Goal: Task Accomplishment & Management: Use online tool/utility

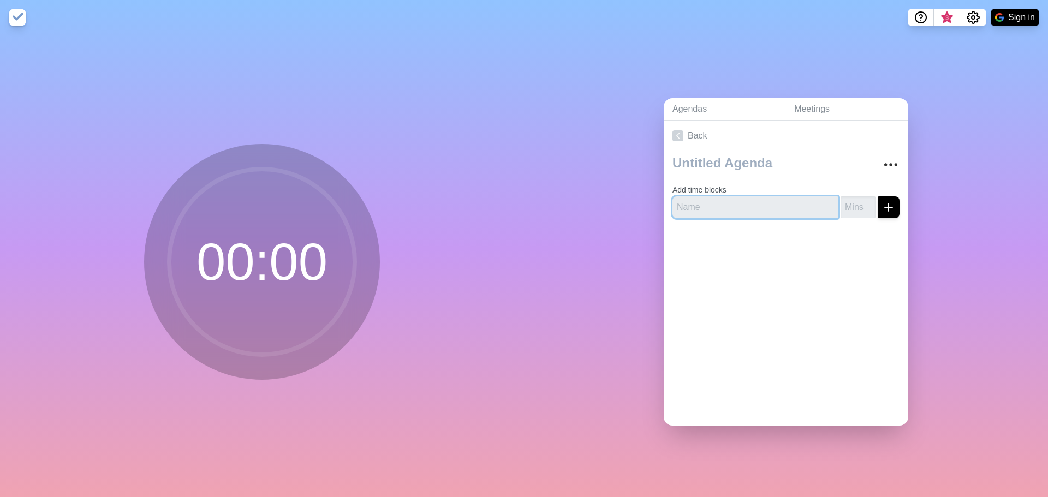
click at [704, 203] on input "text" at bounding box center [756, 208] width 166 height 22
click at [853, 197] on input "1" at bounding box center [858, 208] width 35 height 22
drag, startPoint x: 852, startPoint y: 197, endPoint x: 825, endPoint y: 201, distance: 27.6
click at [826, 201] on div "1" at bounding box center [786, 208] width 227 height 22
type input "20"
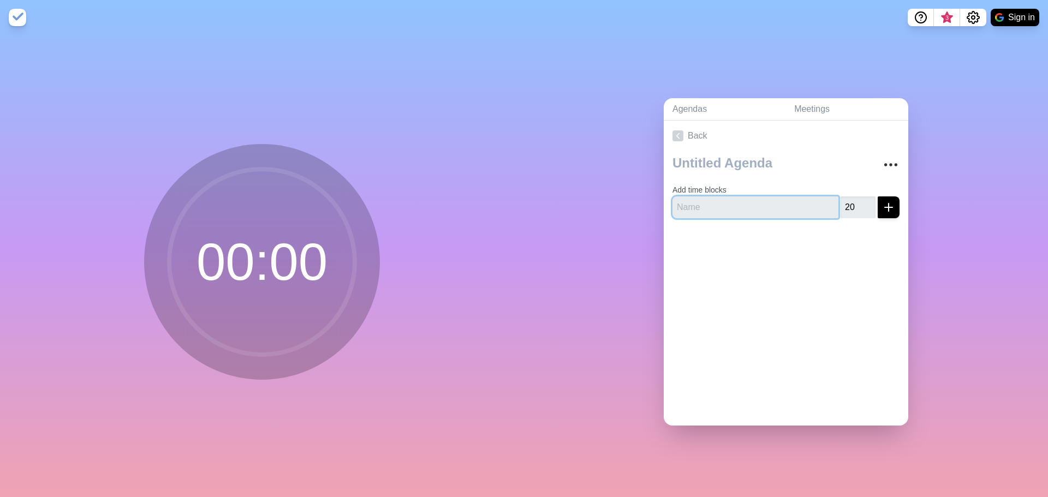
click at [772, 203] on input "text" at bounding box center [756, 208] width 166 height 22
type input "Strengths"
click at [841, 275] on div "Back Add time blocks Strengths 20" at bounding box center [786, 273] width 245 height 305
click at [882, 203] on icon "submit" at bounding box center [888, 207] width 13 height 13
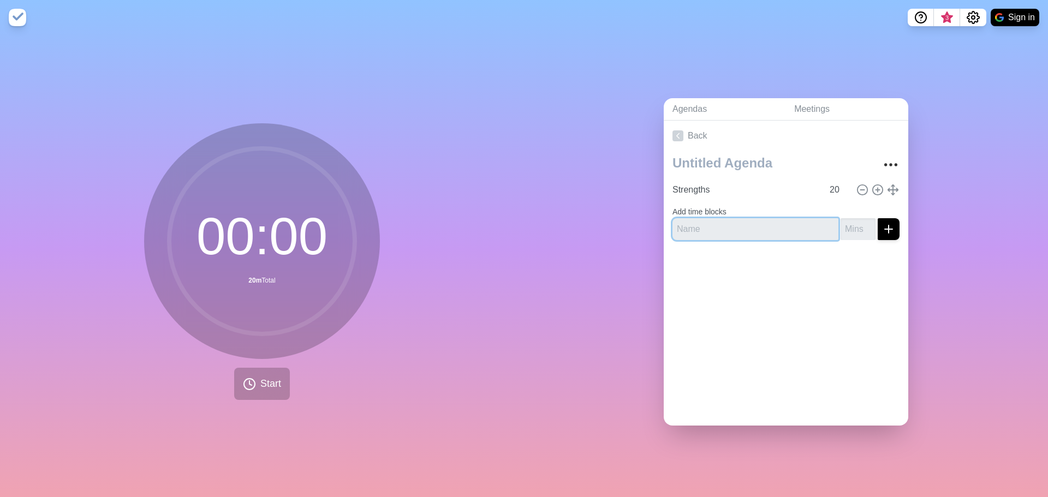
click at [708, 224] on input "text" at bounding box center [756, 229] width 166 height 22
type input "Challenges"
click at [846, 229] on input "number" at bounding box center [858, 229] width 35 height 22
type input "40"
click at [874, 270] on div at bounding box center [786, 271] width 245 height 44
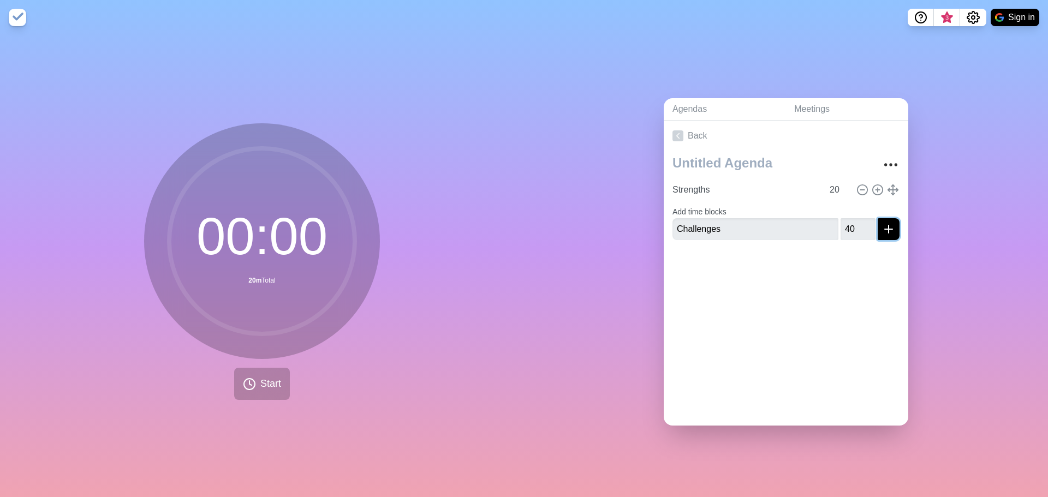
click at [882, 225] on icon "submit" at bounding box center [888, 229] width 13 height 13
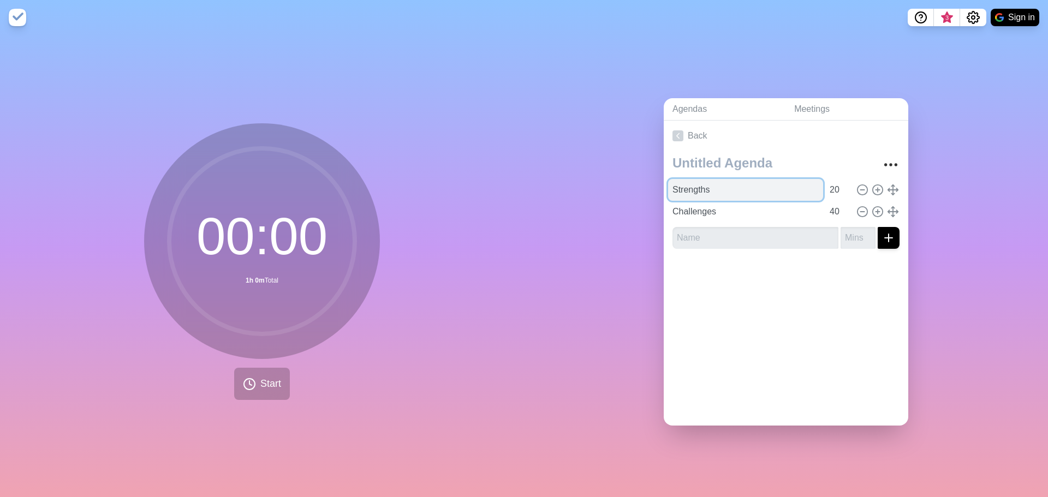
click at [702, 183] on input "Strengths" at bounding box center [745, 190] width 155 height 22
click at [691, 104] on link "Agendas" at bounding box center [725, 109] width 122 height 22
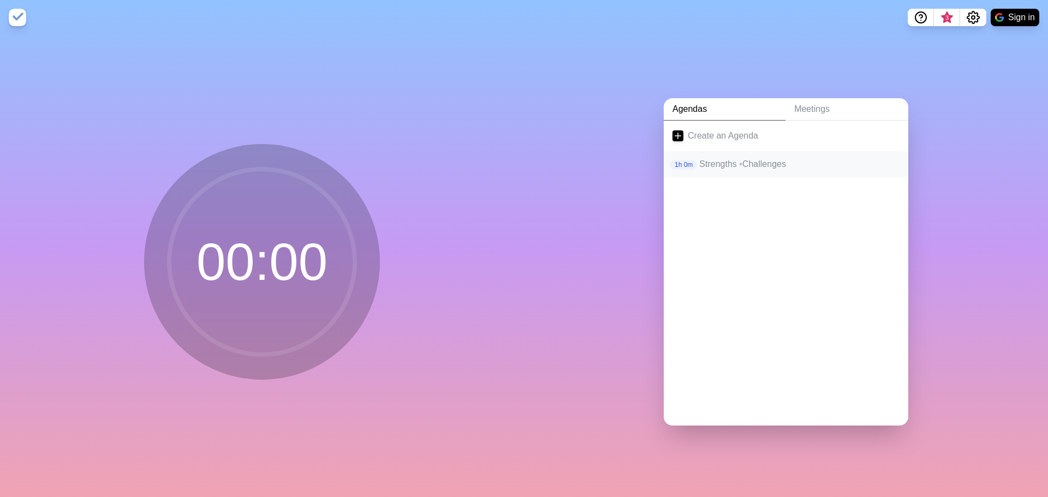
click at [723, 158] on p "Strengths • Challenges" at bounding box center [799, 164] width 200 height 13
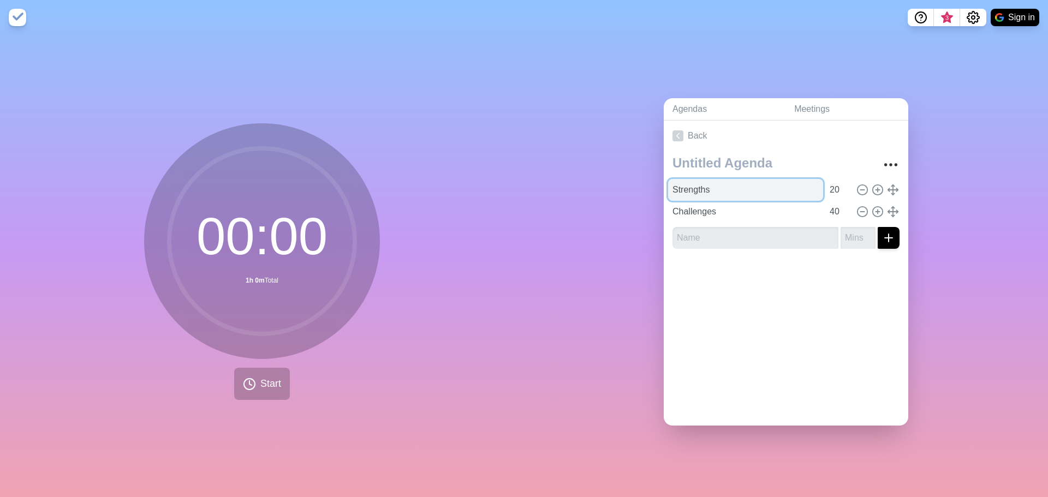
click at [736, 183] on input "Strengths" at bounding box center [745, 190] width 155 height 22
click at [882, 160] on icon "More" at bounding box center [890, 164] width 17 height 17
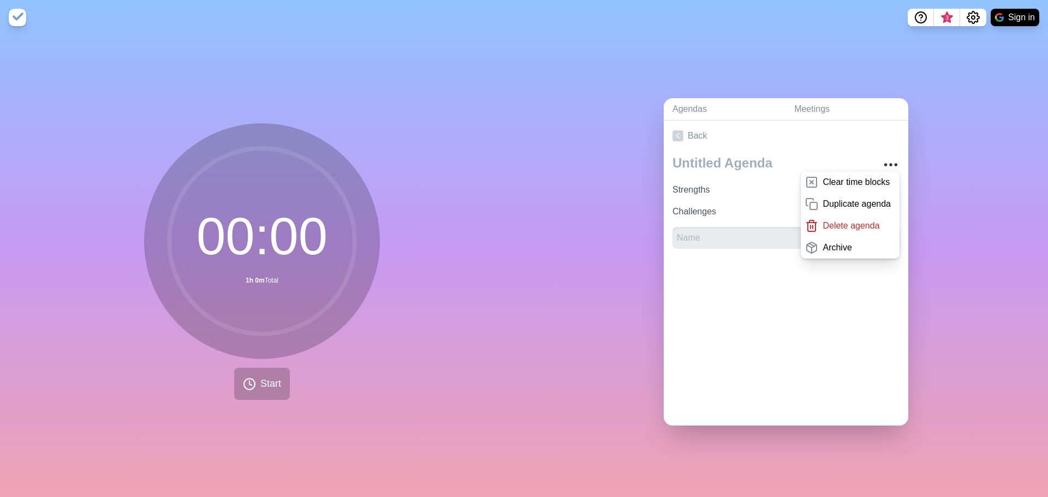
click at [975, 193] on div "Agendas Meetings Back Clear time blocks Duplicate agenda Delete agenda Archive …" at bounding box center [786, 266] width 524 height 462
click at [831, 98] on link "Meetings" at bounding box center [847, 109] width 123 height 22
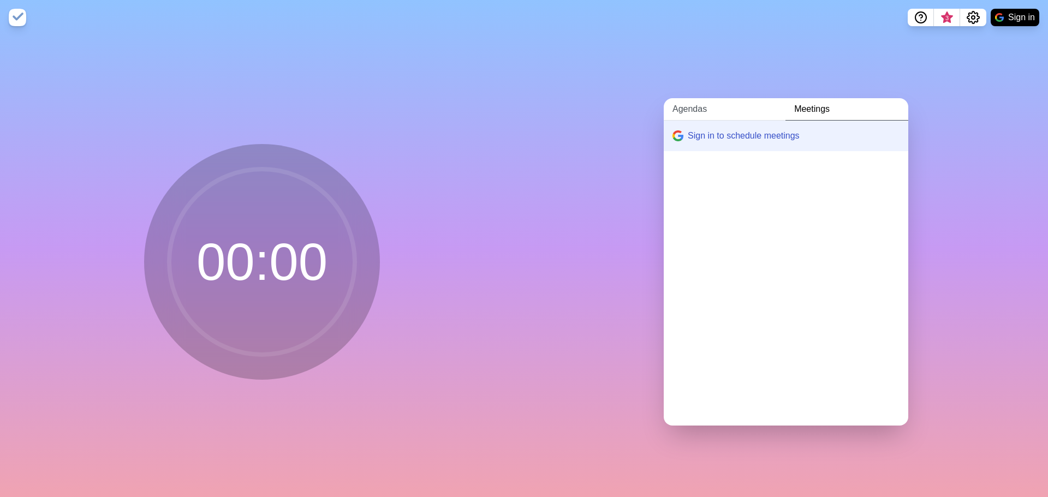
click at [705, 108] on link "Agendas" at bounding box center [725, 109] width 122 height 22
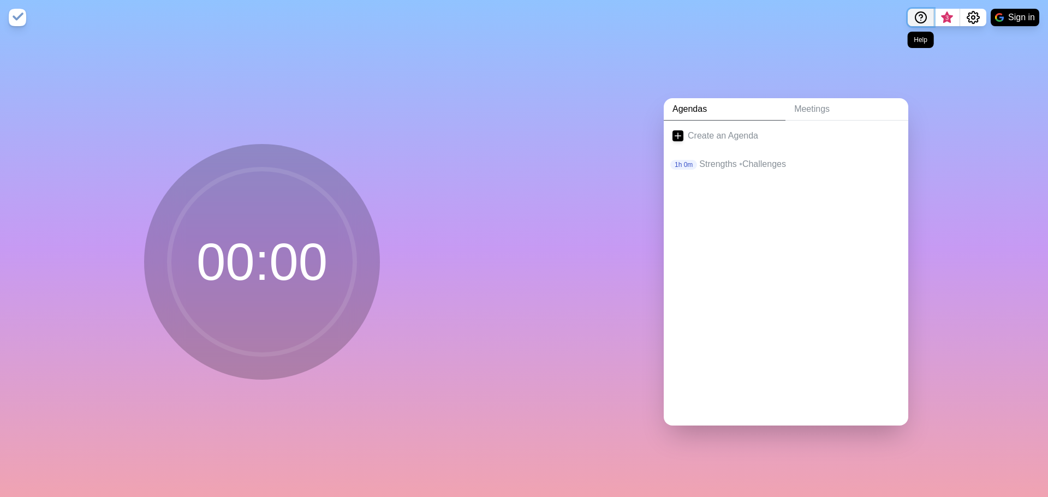
click at [918, 15] on icon "Help" at bounding box center [921, 17] width 13 height 13
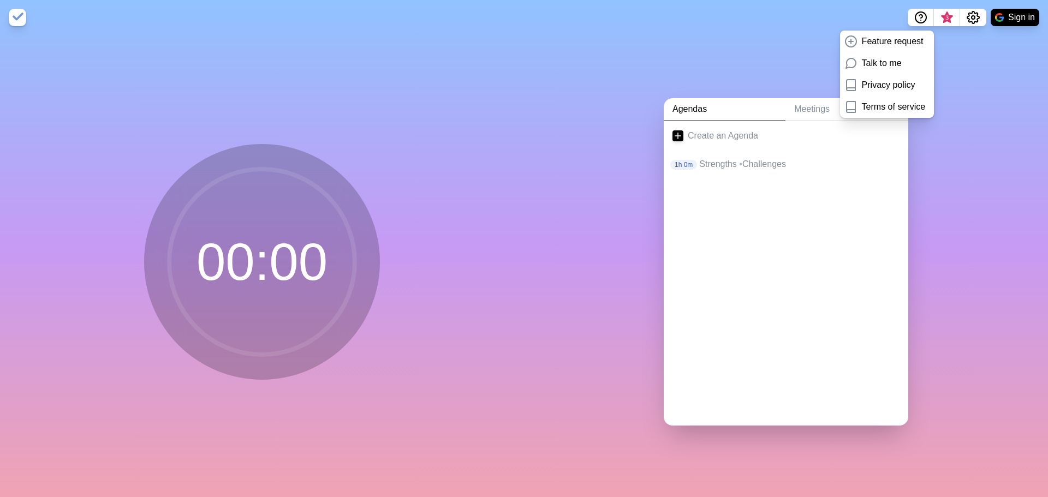
click at [591, 140] on div "Agendas Meetings Create an Agenda 1h 0m Strengths • Challenges" at bounding box center [786, 266] width 524 height 462
click at [754, 166] on p "Strengths • Challenges" at bounding box center [799, 164] width 200 height 13
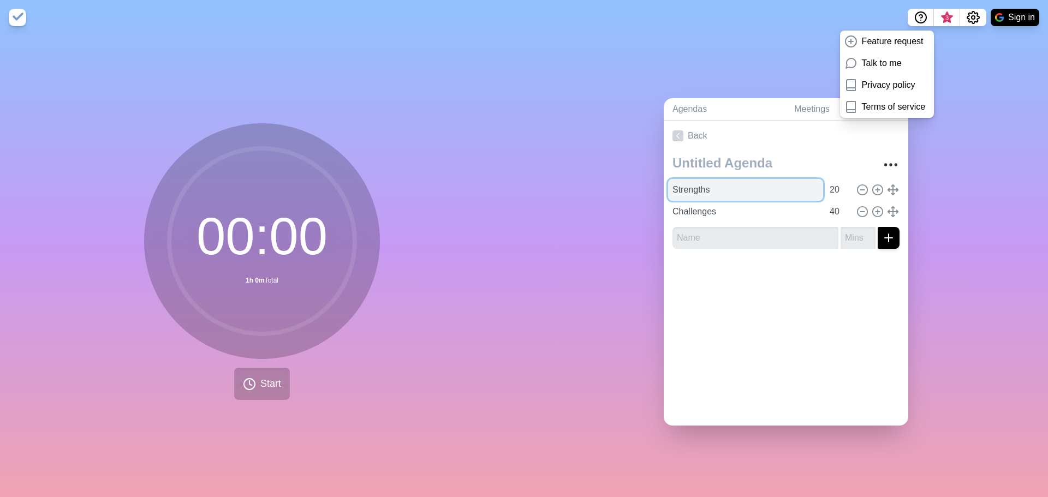
click at [709, 188] on input "Strengths" at bounding box center [745, 190] width 155 height 22
click at [649, 284] on div "Agendas Meetings Back Strengths 20 Challenges 40" at bounding box center [786, 266] width 524 height 462
click at [752, 209] on input "Challenges" at bounding box center [745, 212] width 155 height 22
click at [746, 238] on input "text" at bounding box center [756, 238] width 166 height 22
click at [683, 131] on link "Back" at bounding box center [786, 136] width 245 height 31
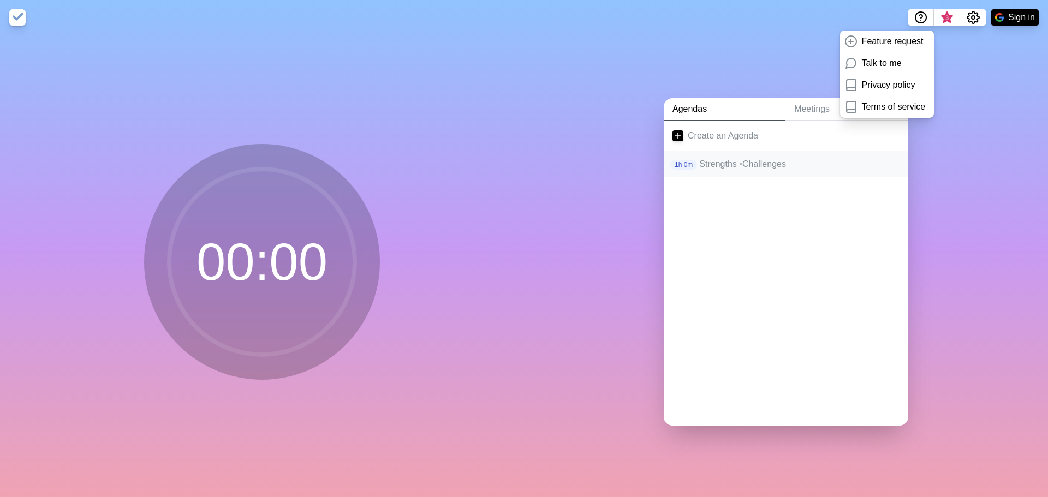
click at [710, 158] on p "Strengths • Challenges" at bounding box center [799, 164] width 200 height 13
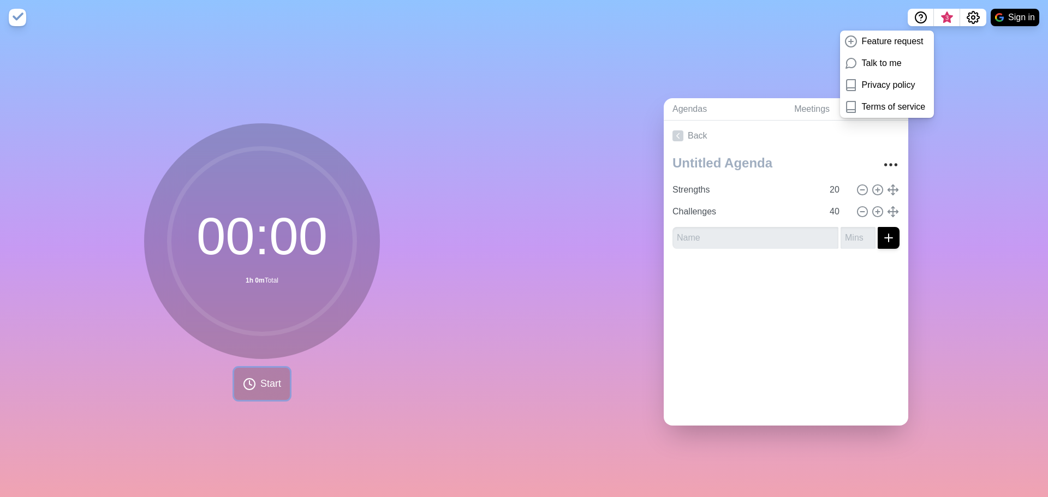
click at [255, 385] on button "Start" at bounding box center [262, 384] width 56 height 32
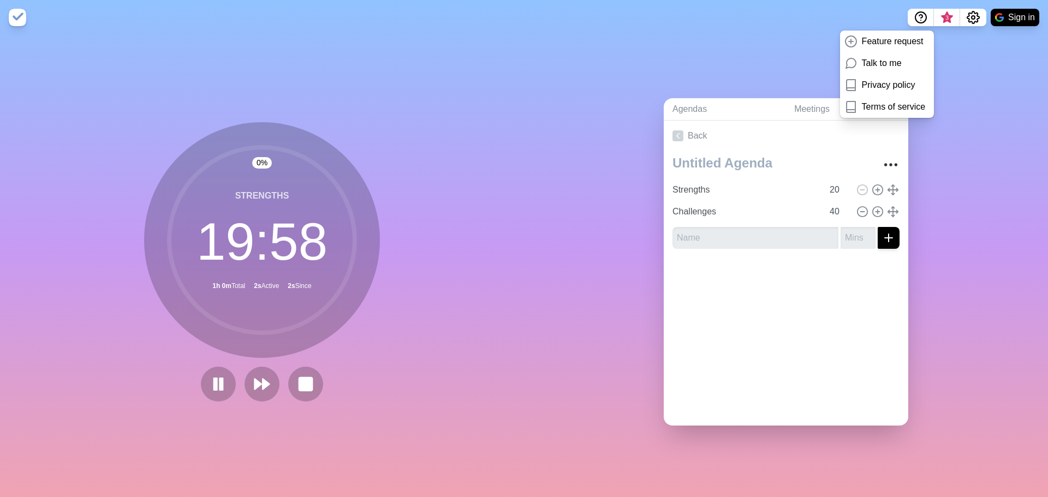
click at [971, 49] on div "Agendas Meetings Back Strengths 20 Challenges 40" at bounding box center [786, 266] width 524 height 462
click at [256, 379] on polygon at bounding box center [257, 384] width 7 height 11
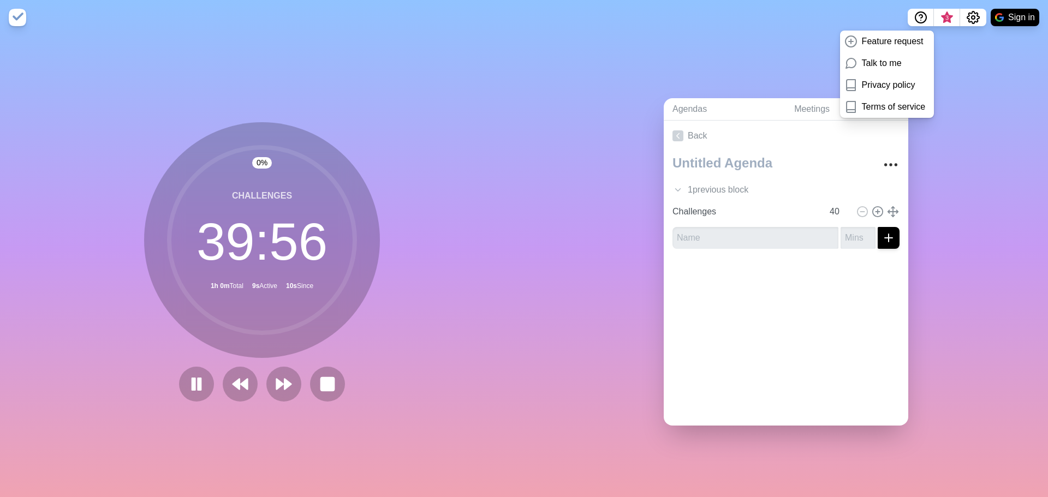
click at [1036, 92] on div "Agendas Meetings Back 1 previous block Strengths 20 Challenges 40" at bounding box center [786, 266] width 524 height 462
click at [976, 15] on icon "Settings" at bounding box center [973, 17] width 13 height 13
click at [951, 44] on p "Preferences" at bounding box center [938, 41] width 47 height 13
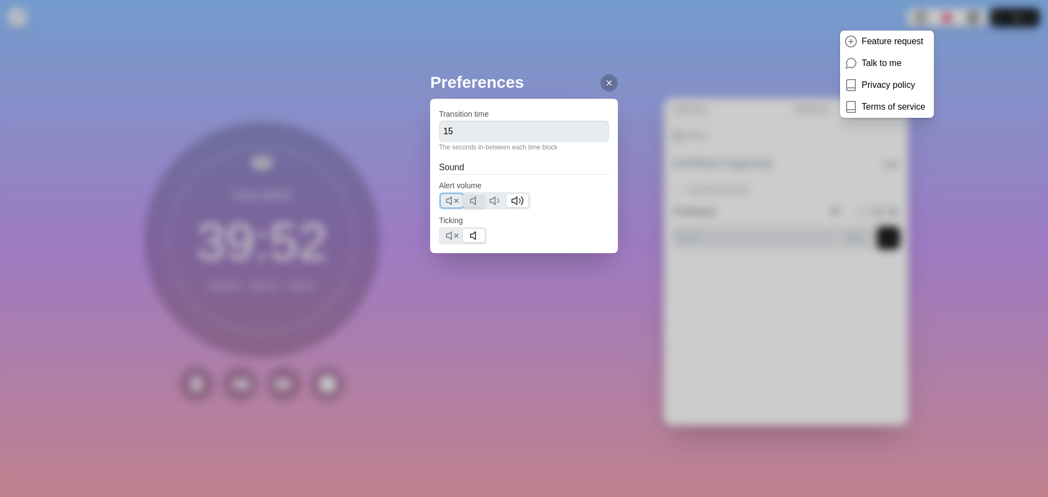
drag, startPoint x: 452, startPoint y: 203, endPoint x: 470, endPoint y: 207, distance: 19.0
click at [452, 203] on polygon at bounding box center [449, 201] width 5 height 8
click at [448, 234] on polygon at bounding box center [449, 236] width 5 height 8
click at [478, 204] on icon at bounding box center [476, 200] width 13 height 13
click at [542, 311] on div "Preferences Transition time 15 The seconds in-between each time block Sound Ale…" at bounding box center [524, 248] width 1048 height 497
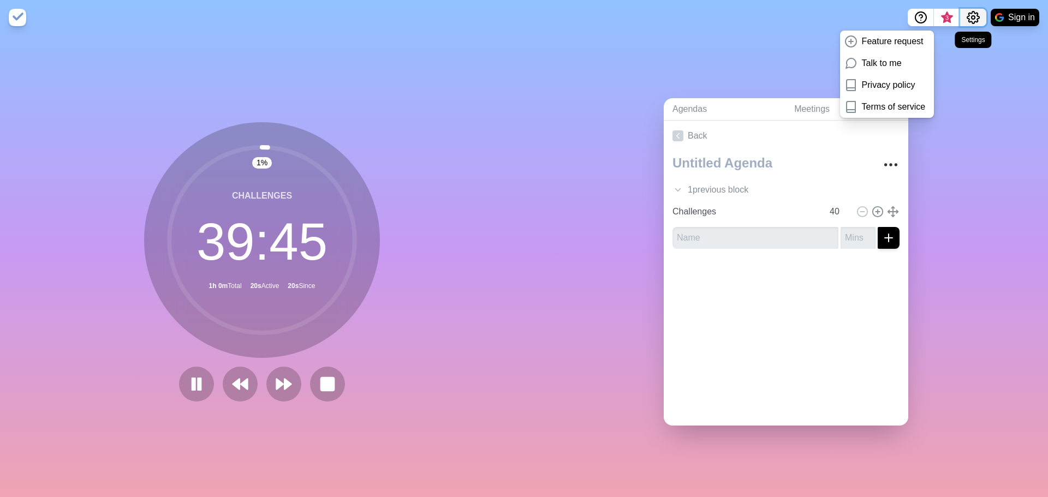
click at [976, 11] on icon "Settings" at bounding box center [973, 17] width 13 height 13
click at [766, 40] on div "Agendas Meetings Back 1 previous block Strengths 20 Challenges 40" at bounding box center [786, 266] width 524 height 462
click at [947, 38] on p "Preferences" at bounding box center [938, 41] width 47 height 13
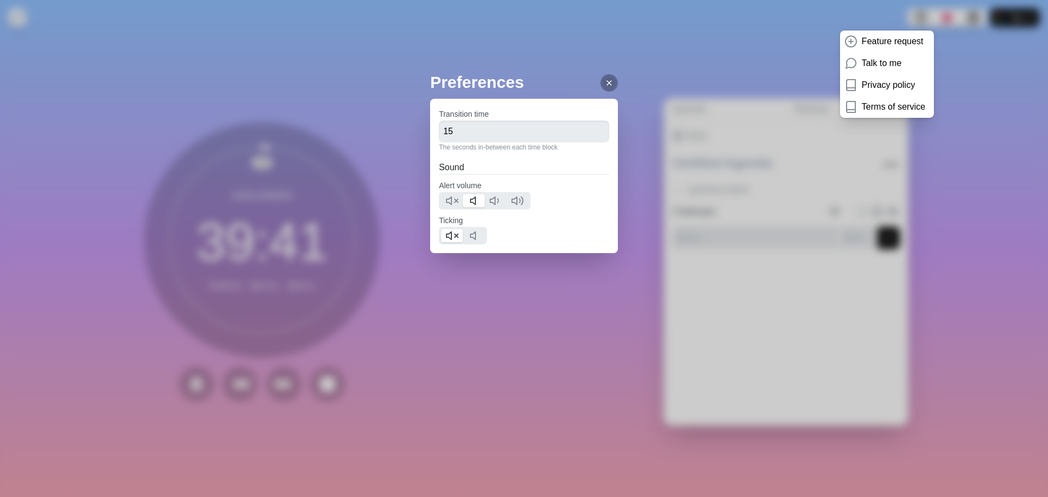
click at [605, 81] on icon at bounding box center [609, 83] width 9 height 9
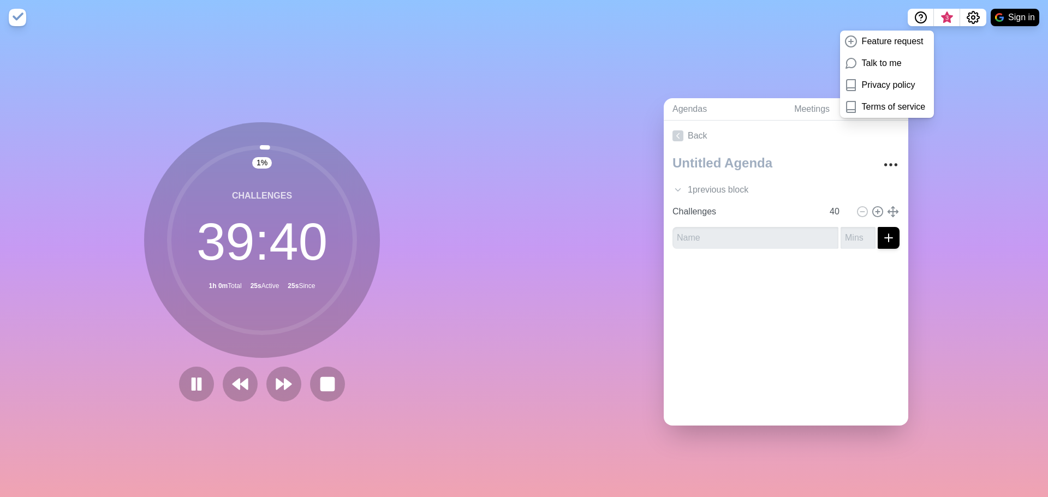
click at [577, 222] on div at bounding box center [524, 218] width 170 height 17
click at [19, 17] on img at bounding box center [17, 17] width 17 height 17
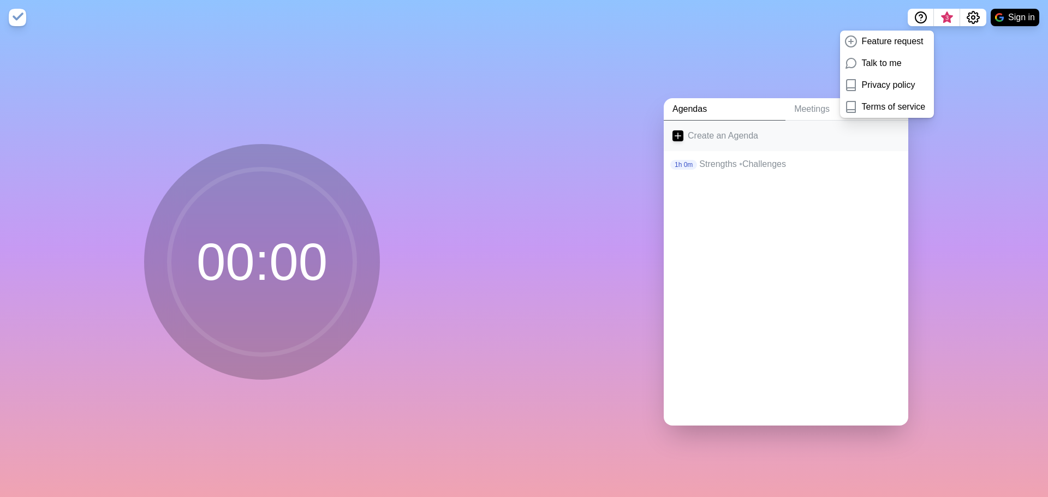
click at [738, 140] on link "Create an Agenda" at bounding box center [786, 136] width 245 height 31
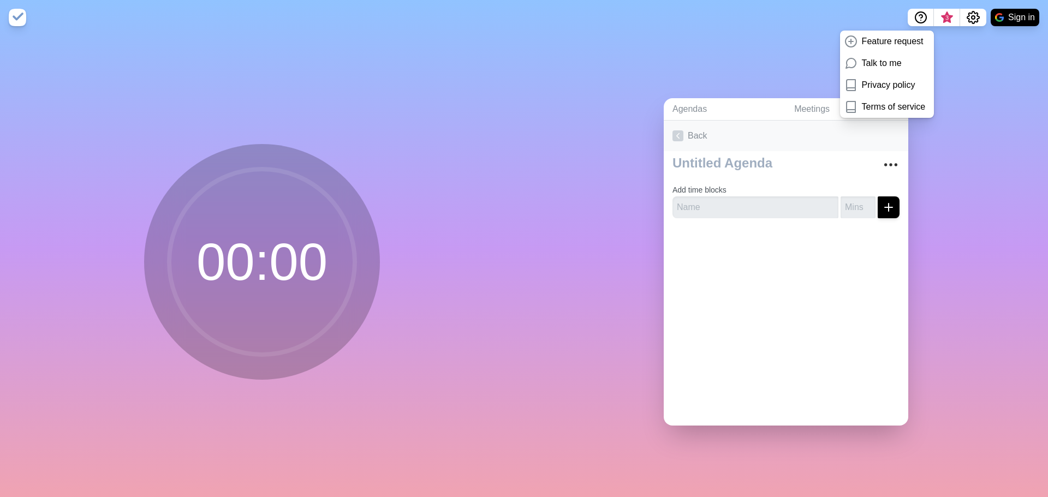
click at [725, 129] on link "Back" at bounding box center [786, 136] width 245 height 31
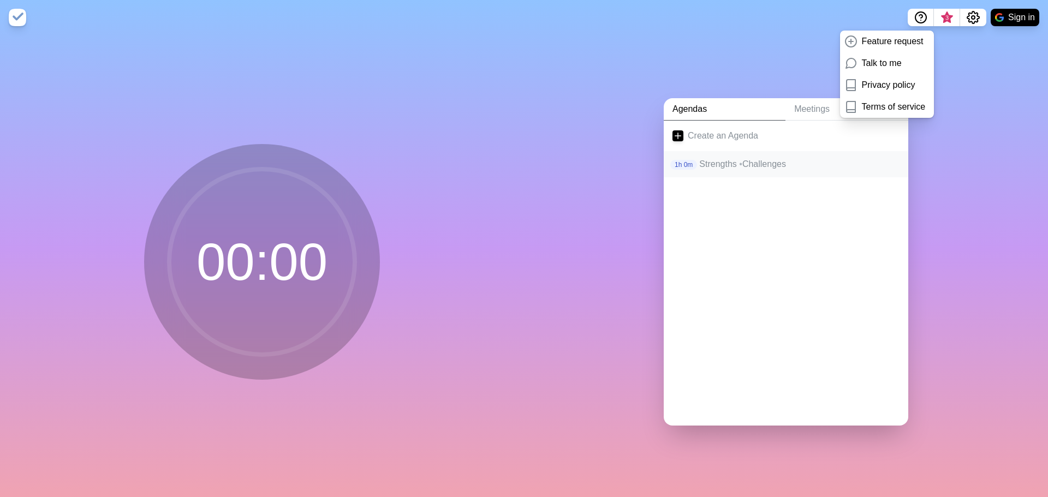
click at [762, 159] on p "Strengths • Challenges" at bounding box center [799, 164] width 200 height 13
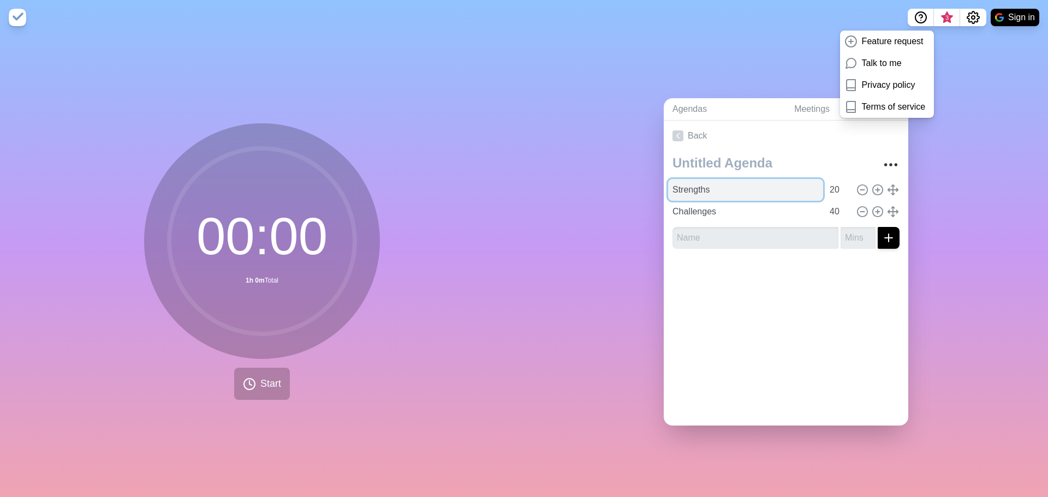
click at [722, 191] on input "Strengths" at bounding box center [745, 190] width 155 height 22
click at [244, 384] on circle at bounding box center [249, 384] width 11 height 11
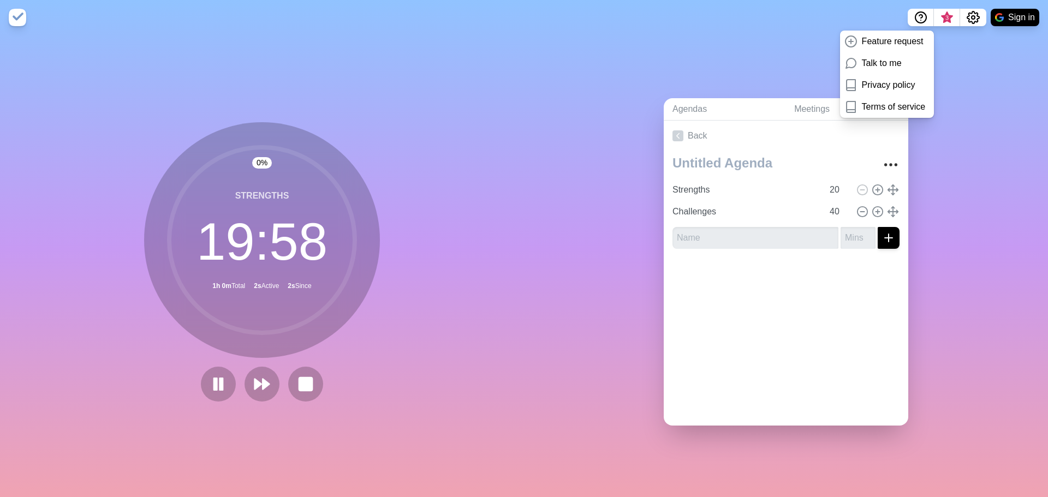
click at [669, 9] on nav "Feature request Talk to me Privacy policy Terms of service 3 Sign in" at bounding box center [524, 17] width 1048 height 35
click at [263, 379] on polygon at bounding box center [266, 384] width 7 height 11
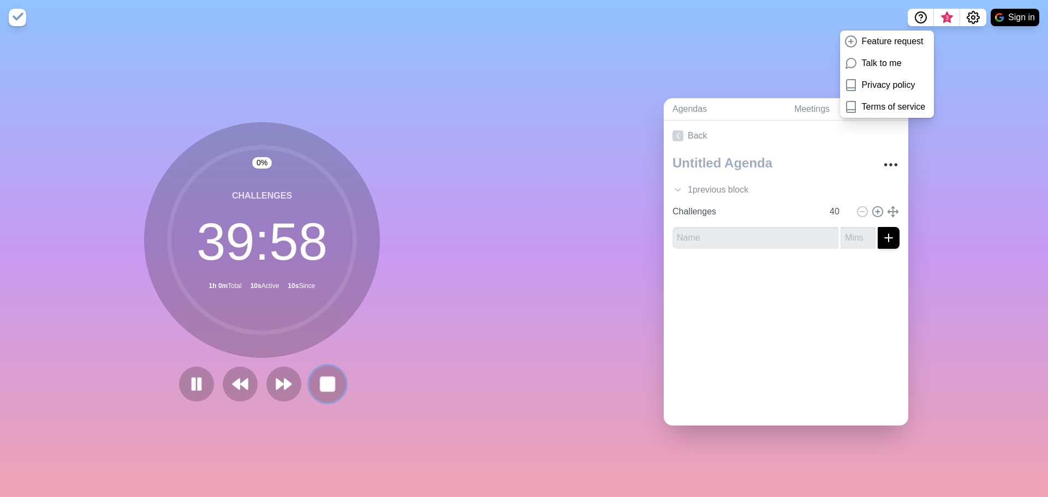
click at [334, 383] on button at bounding box center [327, 384] width 37 height 37
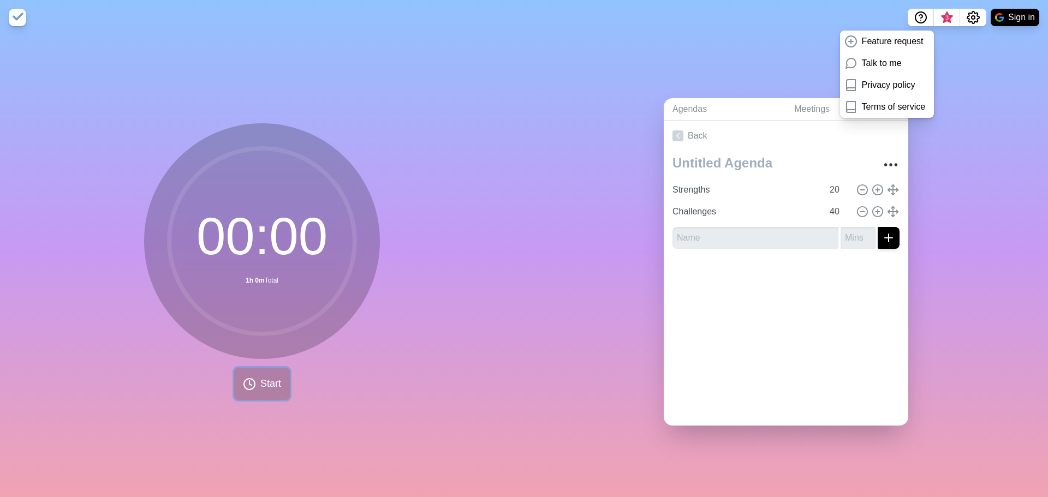
click at [275, 383] on span "Start" at bounding box center [270, 384] width 21 height 15
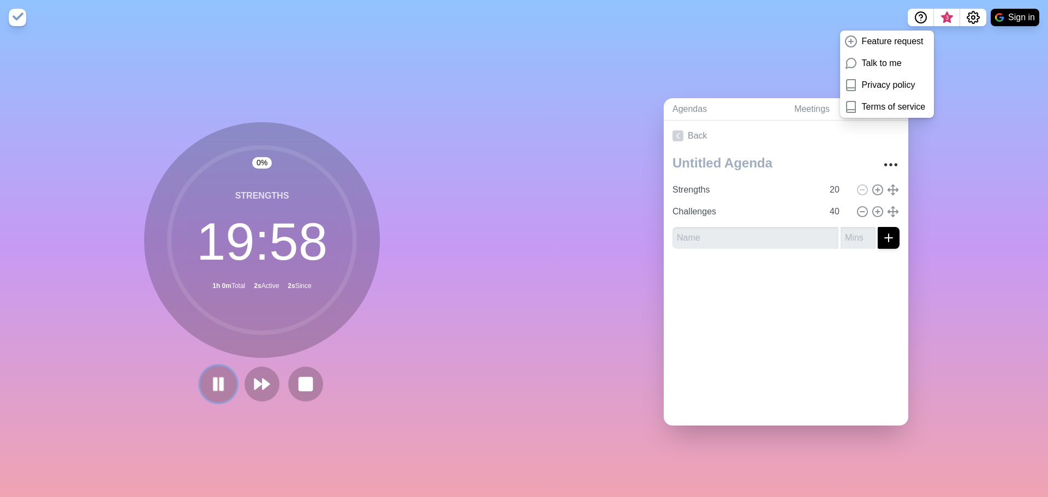
click at [220, 382] on rect at bounding box center [221, 384] width 3 height 12
click at [219, 382] on icon at bounding box center [218, 384] width 17 height 17
click at [976, 13] on icon "Settings" at bounding box center [974, 17] width 12 height 12
click at [910, 10] on button "Help" at bounding box center [921, 17] width 26 height 17
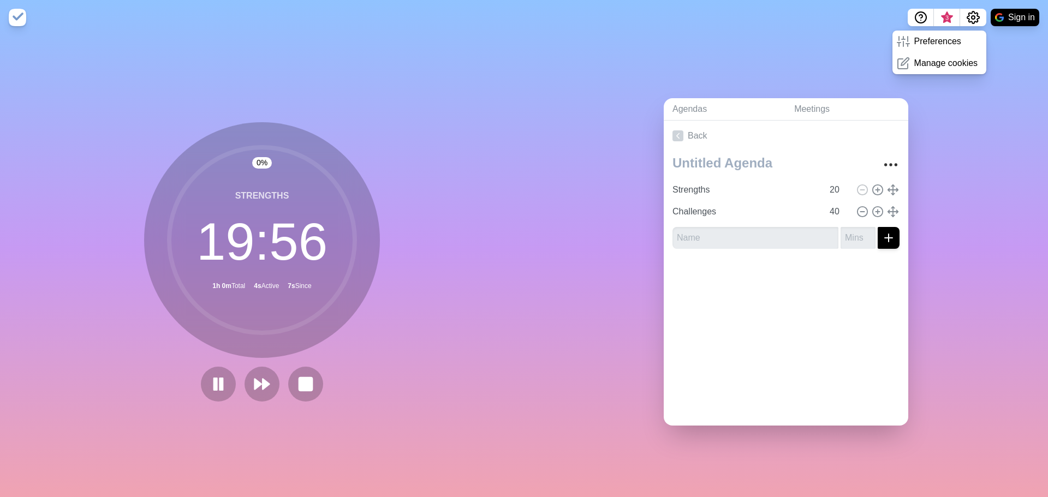
click at [974, 175] on div "Agendas Meetings Back Strengths 20 Challenges 40" at bounding box center [786, 266] width 524 height 462
click at [939, 40] on p "Preferences" at bounding box center [938, 41] width 47 height 13
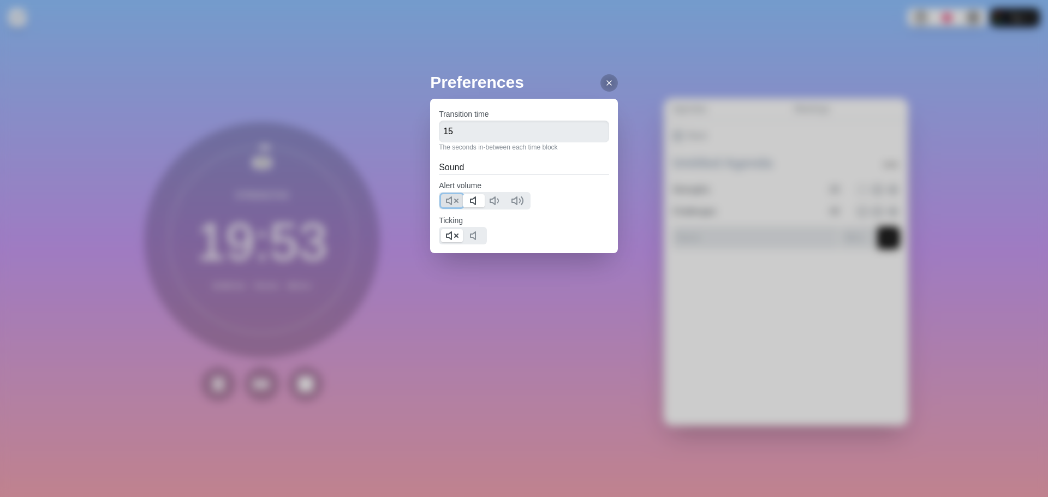
click at [455, 203] on line at bounding box center [456, 200] width 3 height 3
click at [611, 69] on div "Preferences Transition time 15 The seconds in-between each time block Sound Ale…" at bounding box center [524, 248] width 1048 height 497
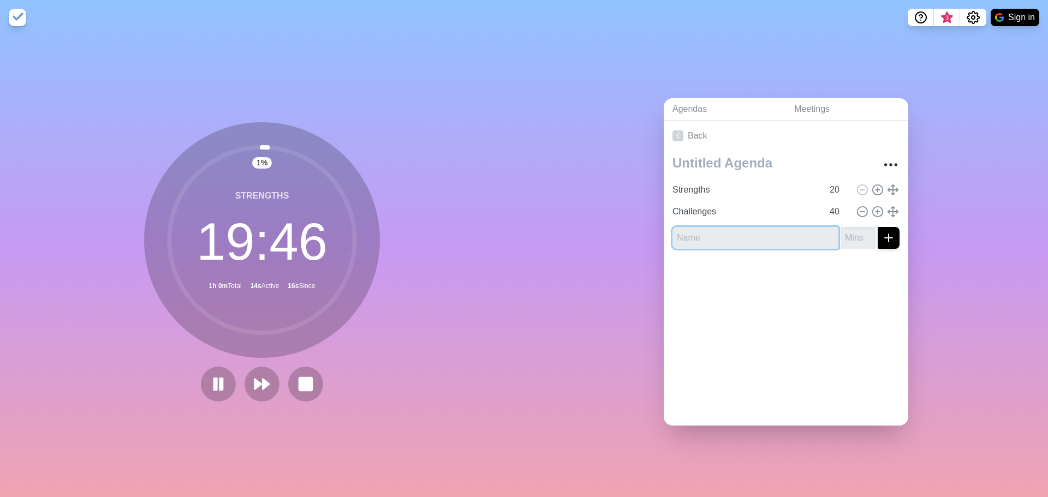
click at [721, 240] on input "text" at bounding box center [756, 238] width 166 height 22
type input "Break"
type input "1"
drag, startPoint x: 776, startPoint y: 326, endPoint x: 803, endPoint y: 263, distance: 68.8
click at [776, 325] on div "Back Strengths 20 Challenges 40 Break 1" at bounding box center [786, 273] width 245 height 305
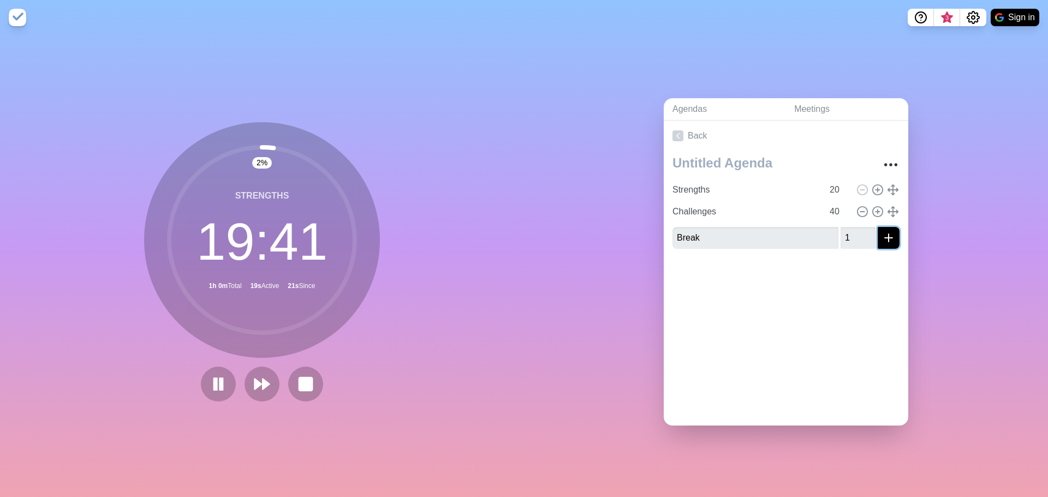
click at [882, 236] on icon "submit" at bounding box center [888, 238] width 13 height 13
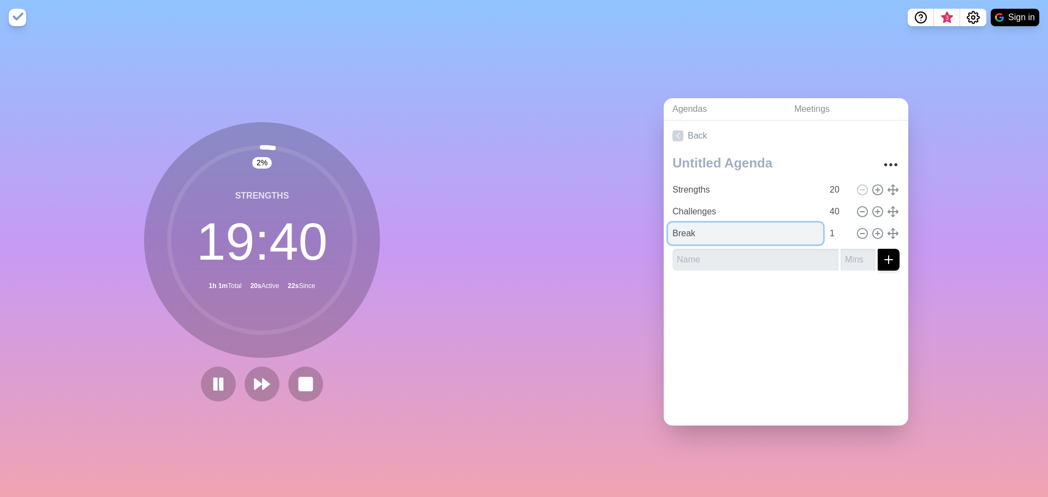
click at [707, 235] on input "Break" at bounding box center [745, 234] width 155 height 22
click at [245, 387] on button at bounding box center [262, 384] width 37 height 37
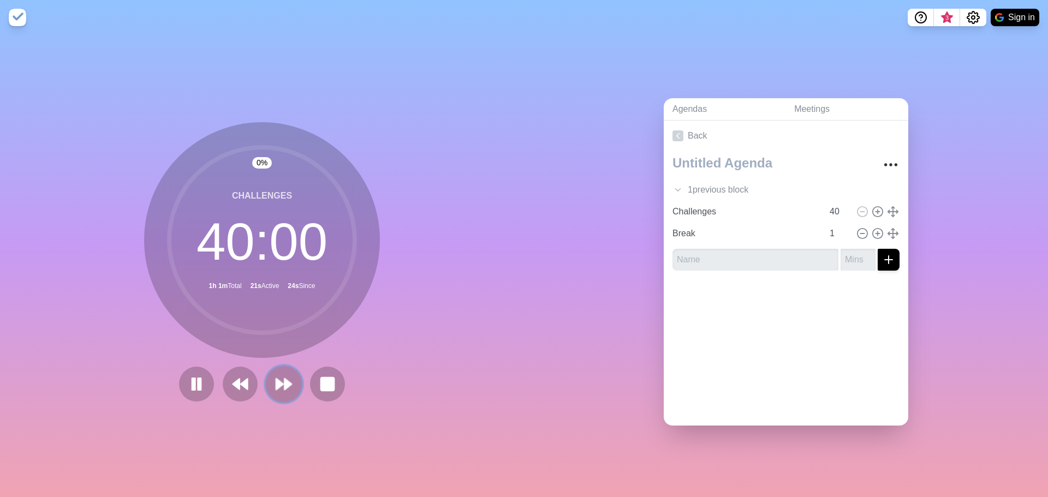
click at [280, 379] on icon at bounding box center [284, 384] width 19 height 19
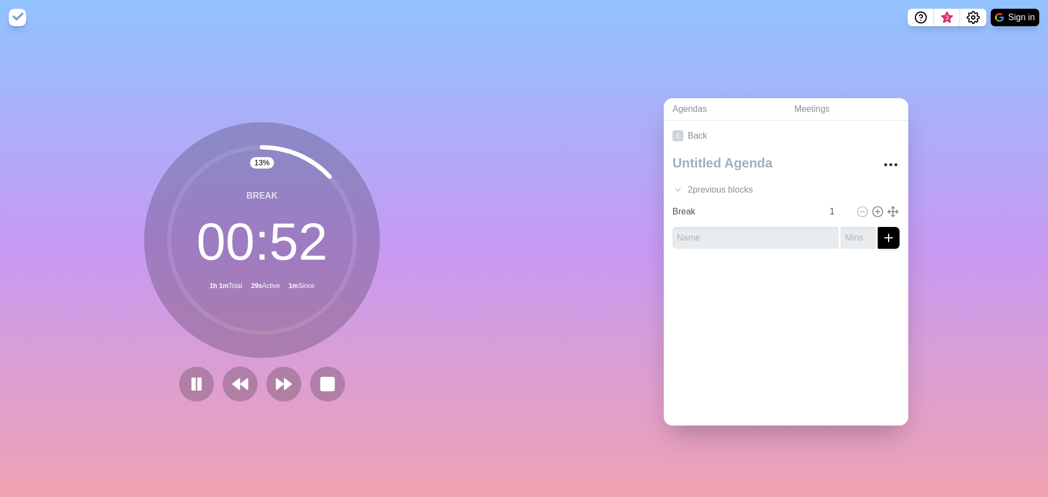
click at [491, 188] on div "13 % Break 00 : 52 1h 1m Total 29s Active 1m Since" at bounding box center [262, 266] width 524 height 462
click at [818, 101] on link "Meetings" at bounding box center [847, 109] width 123 height 22
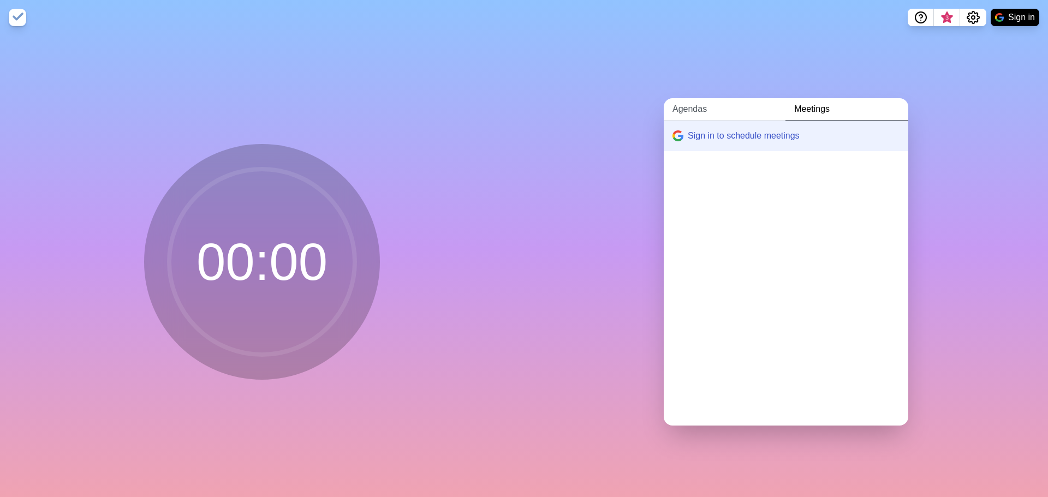
click at [684, 104] on link "Agendas" at bounding box center [725, 109] width 122 height 22
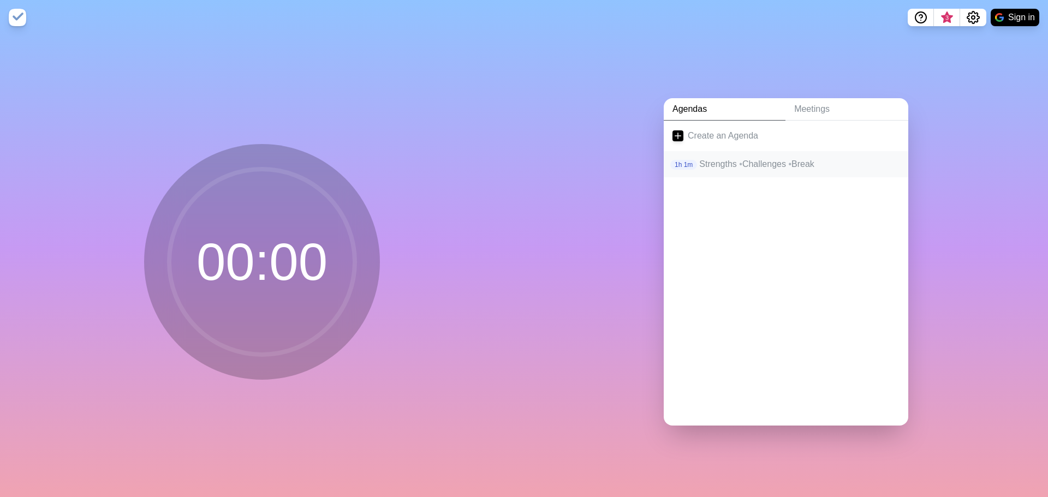
click at [768, 159] on p "Strengths • Challenges • Break" at bounding box center [799, 164] width 200 height 13
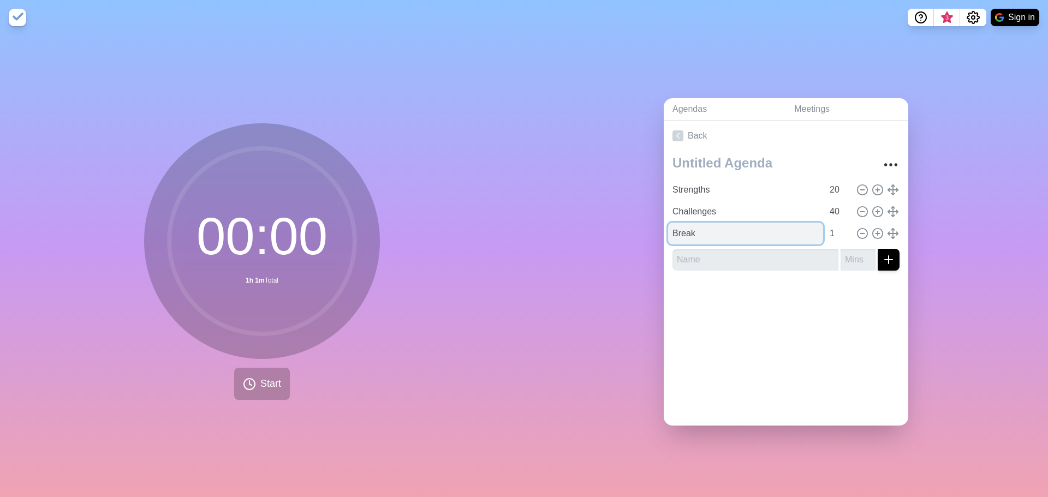
click at [733, 226] on input "Break" at bounding box center [745, 234] width 155 height 22
click at [253, 383] on button "Start" at bounding box center [262, 384] width 56 height 32
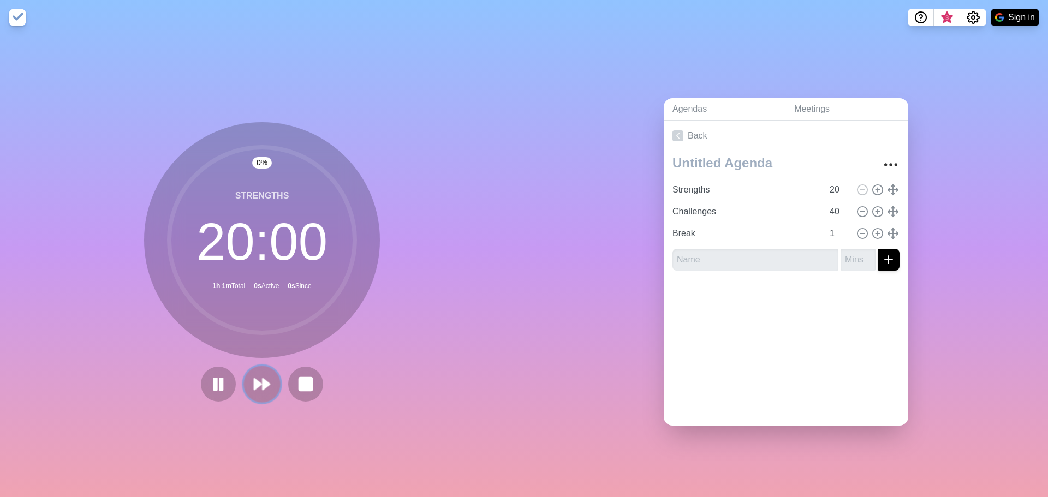
click at [264, 387] on icon at bounding box center [262, 384] width 19 height 19
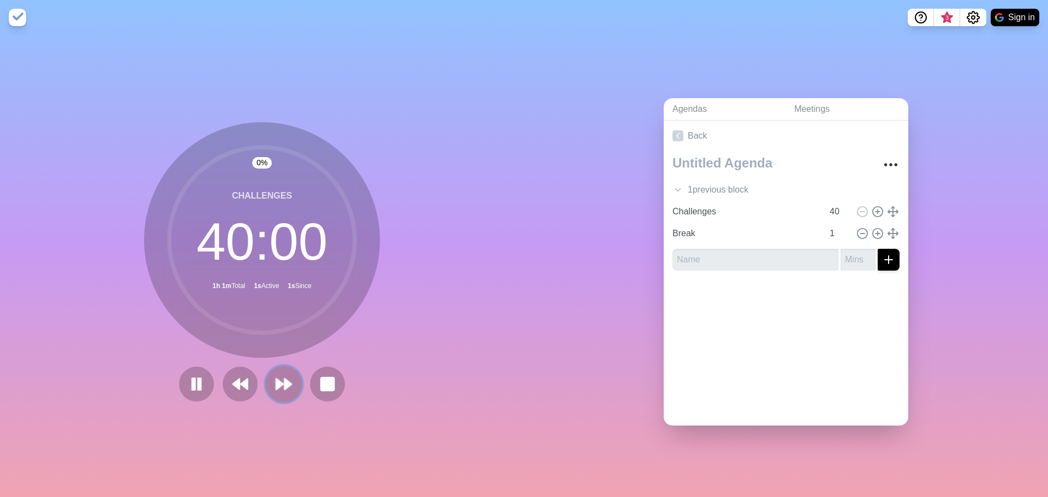
click at [265, 387] on button at bounding box center [283, 384] width 37 height 37
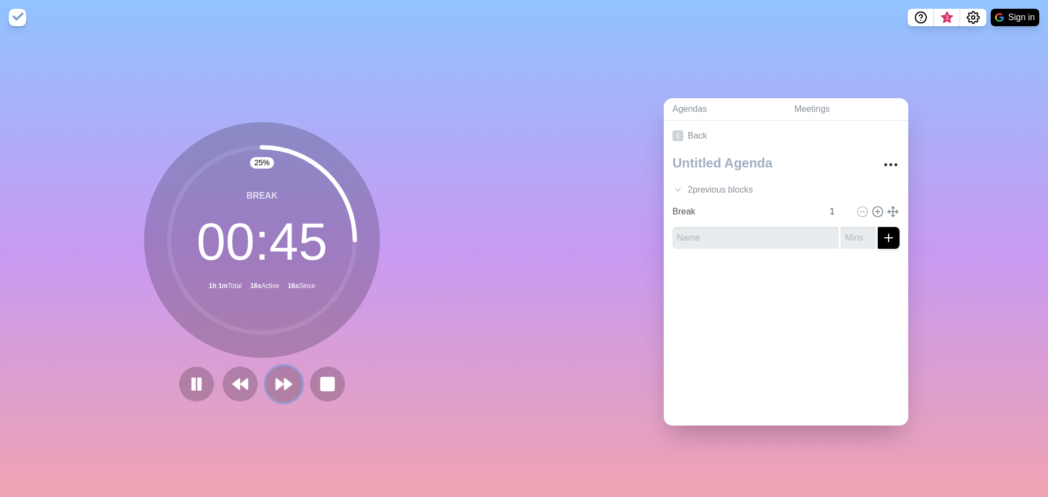
click at [270, 380] on button at bounding box center [283, 384] width 37 height 37
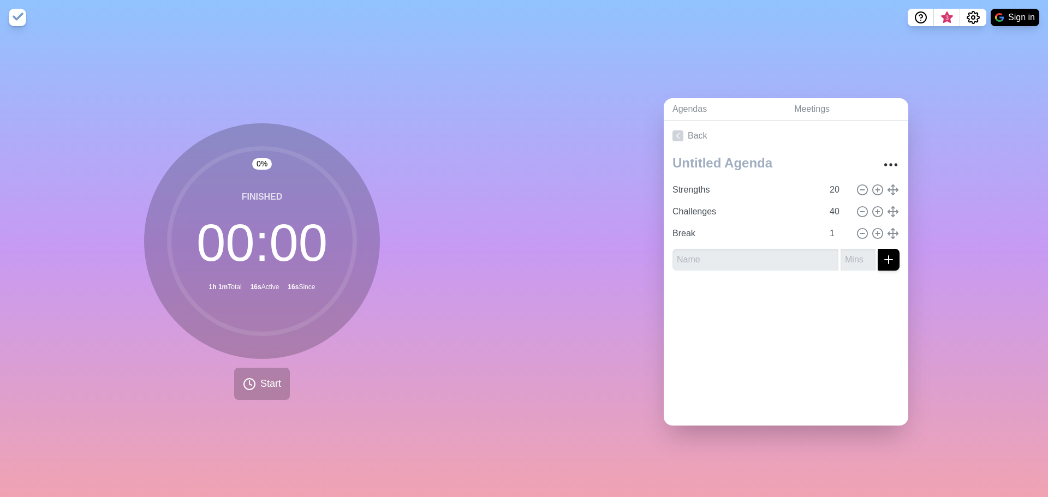
click at [16, 10] on img at bounding box center [17, 17] width 17 height 17
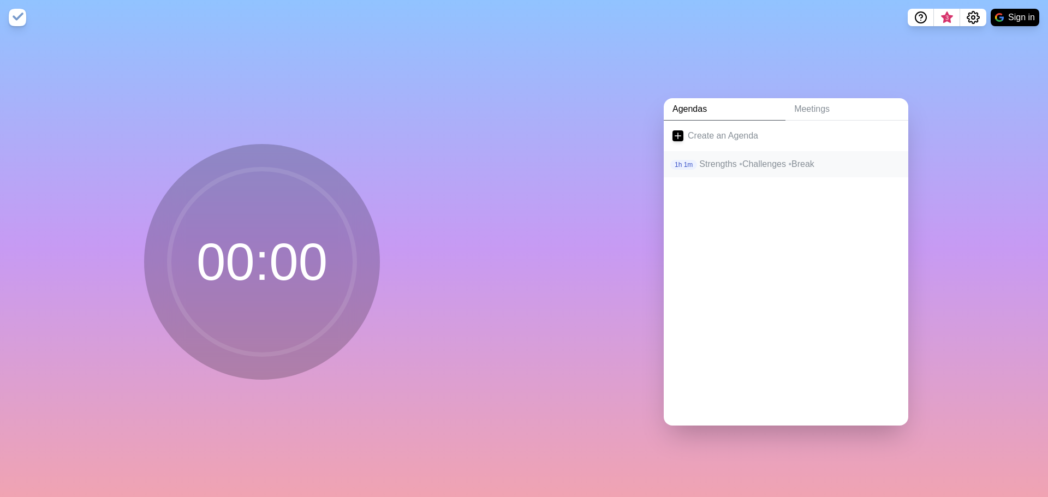
click at [710, 151] on div "1h 1m Strengths • Challenges • Break" at bounding box center [786, 164] width 245 height 26
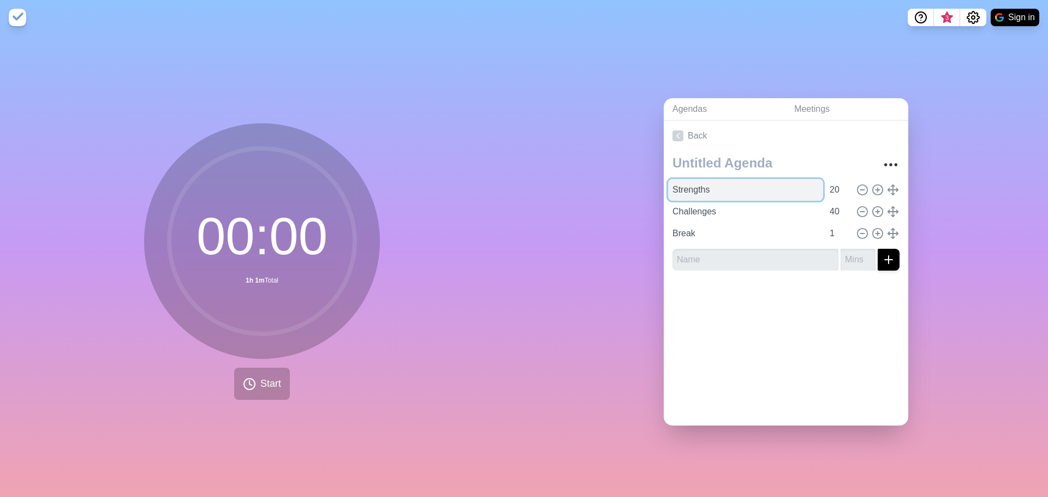
click at [780, 194] on input "Strengths" at bounding box center [745, 190] width 155 height 22
click at [888, 186] on div "Strengths 20" at bounding box center [786, 190] width 236 height 22
click at [886, 162] on icon "More" at bounding box center [890, 164] width 17 height 17
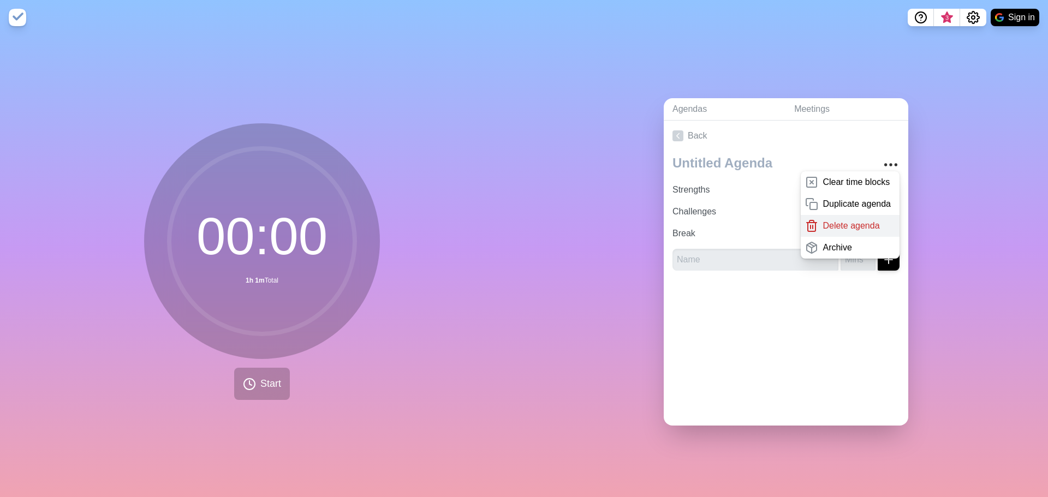
click at [859, 219] on p "Delete agenda" at bounding box center [851, 225] width 57 height 13
